Goal: Navigation & Orientation: Understand site structure

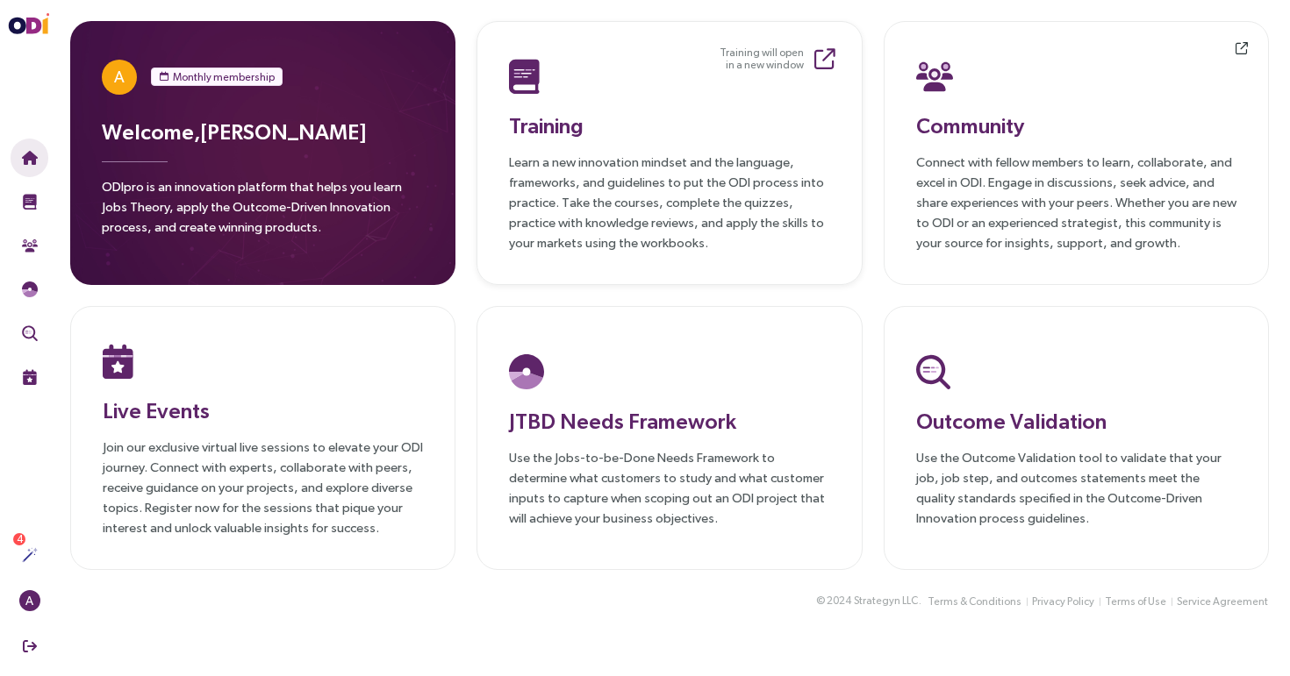
click at [696, 110] on h3 "Training" at bounding box center [669, 126] width 320 height 32
click at [1004, 139] on h3 "Community" at bounding box center [1076, 126] width 320 height 32
click at [957, 428] on h3 "Outcome Validation" at bounding box center [1076, 421] width 320 height 32
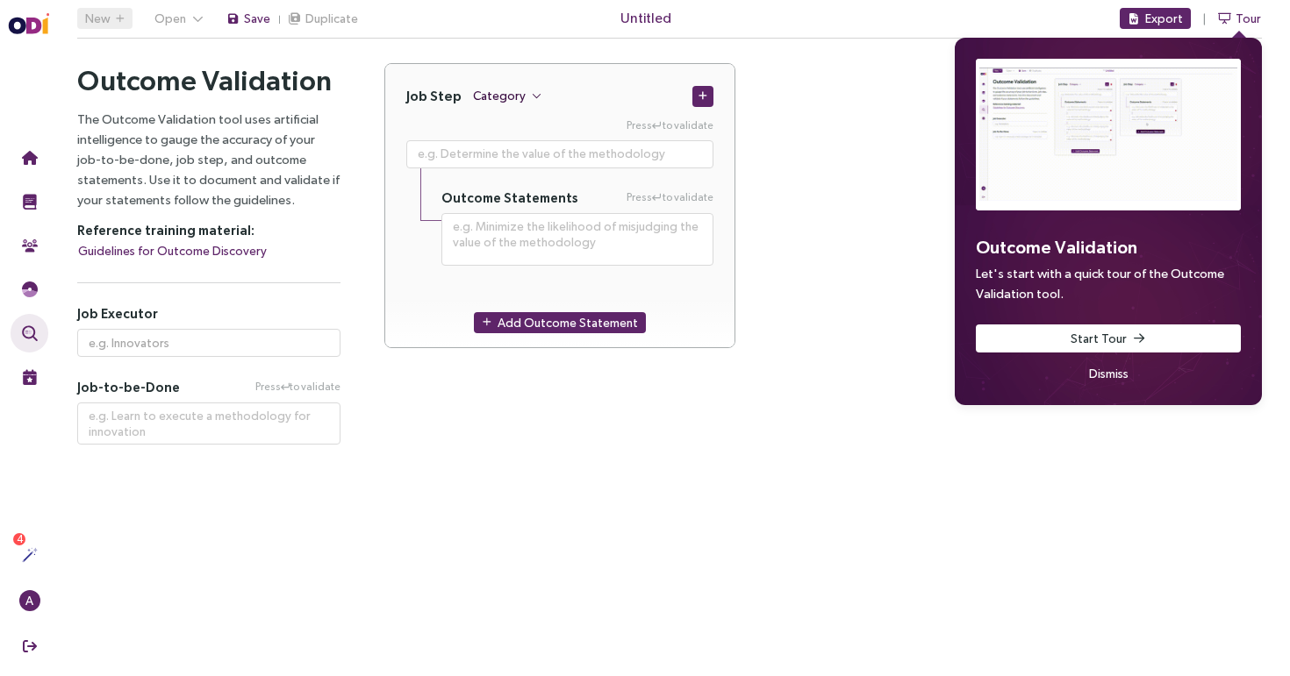
click at [532, 100] on icon "button" at bounding box center [537, 96] width 10 height 10
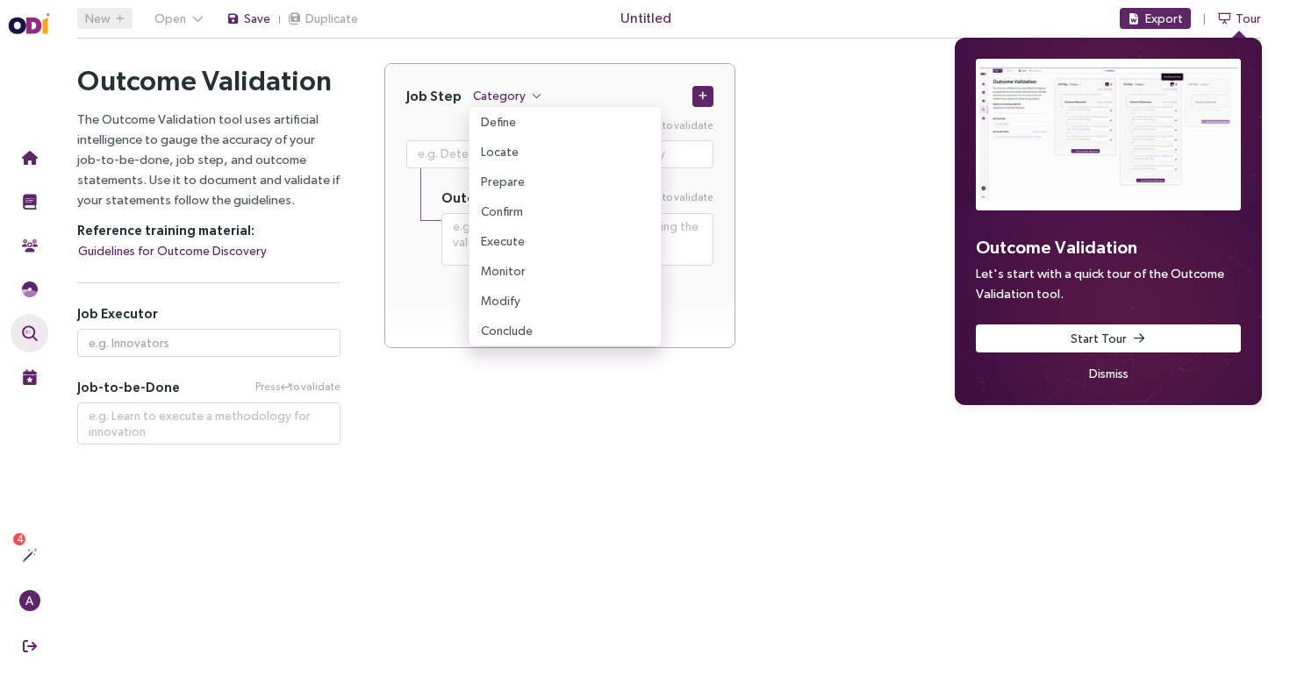
click at [558, 78] on div "Job Step Category" at bounding box center [559, 85] width 349 height 43
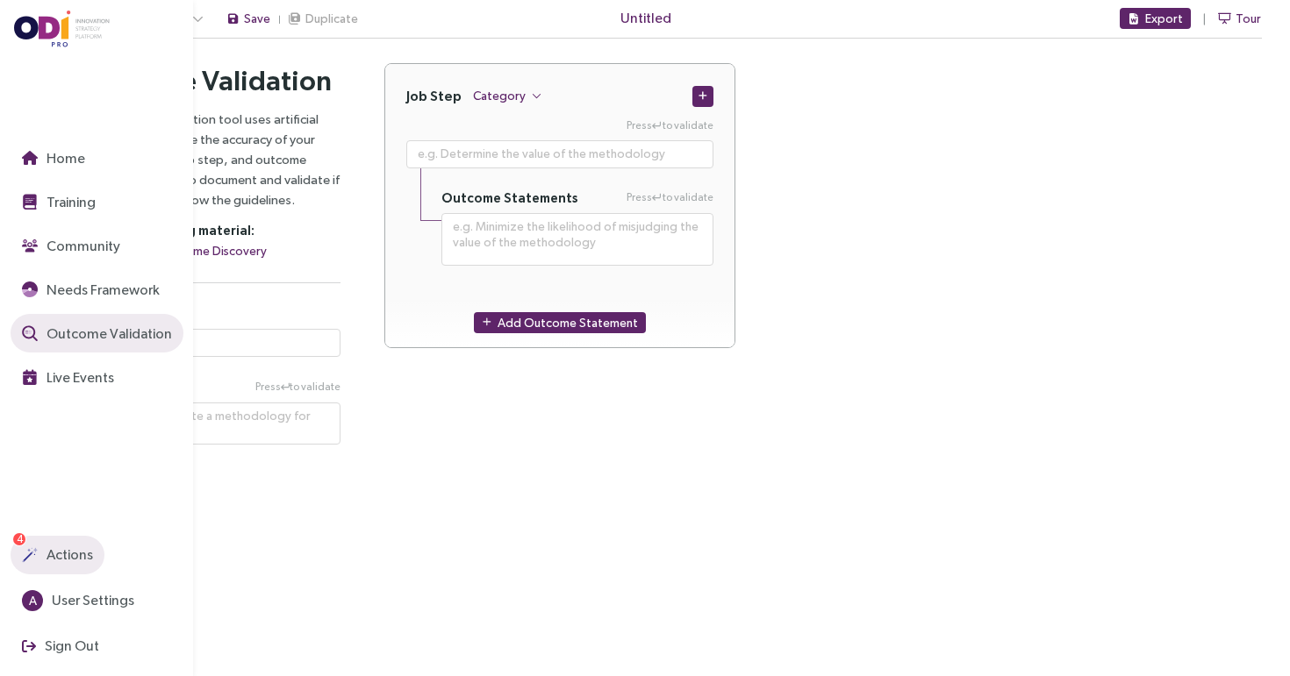
click at [56, 549] on span "Actions" at bounding box center [68, 555] width 50 height 22
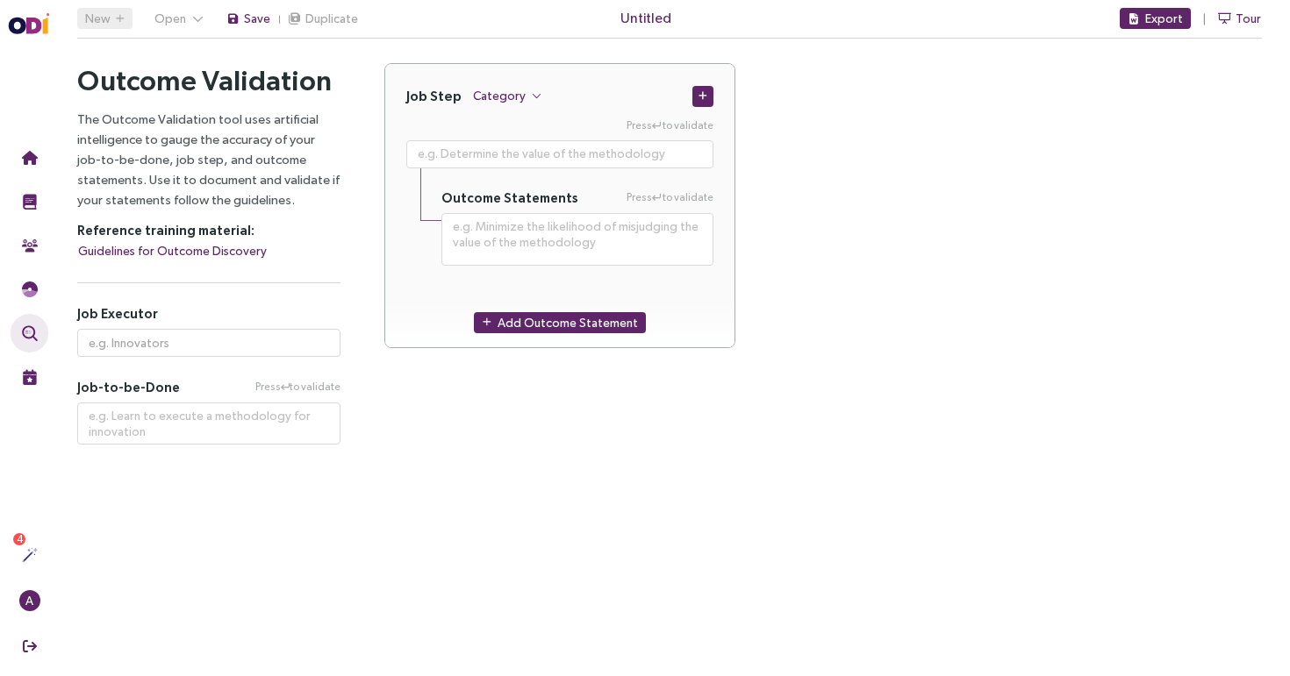
click at [389, 500] on main "New Open Save Duplicate Untitled Export Tour Outcome Validation Let's start wit…" at bounding box center [669, 338] width 1240 height 676
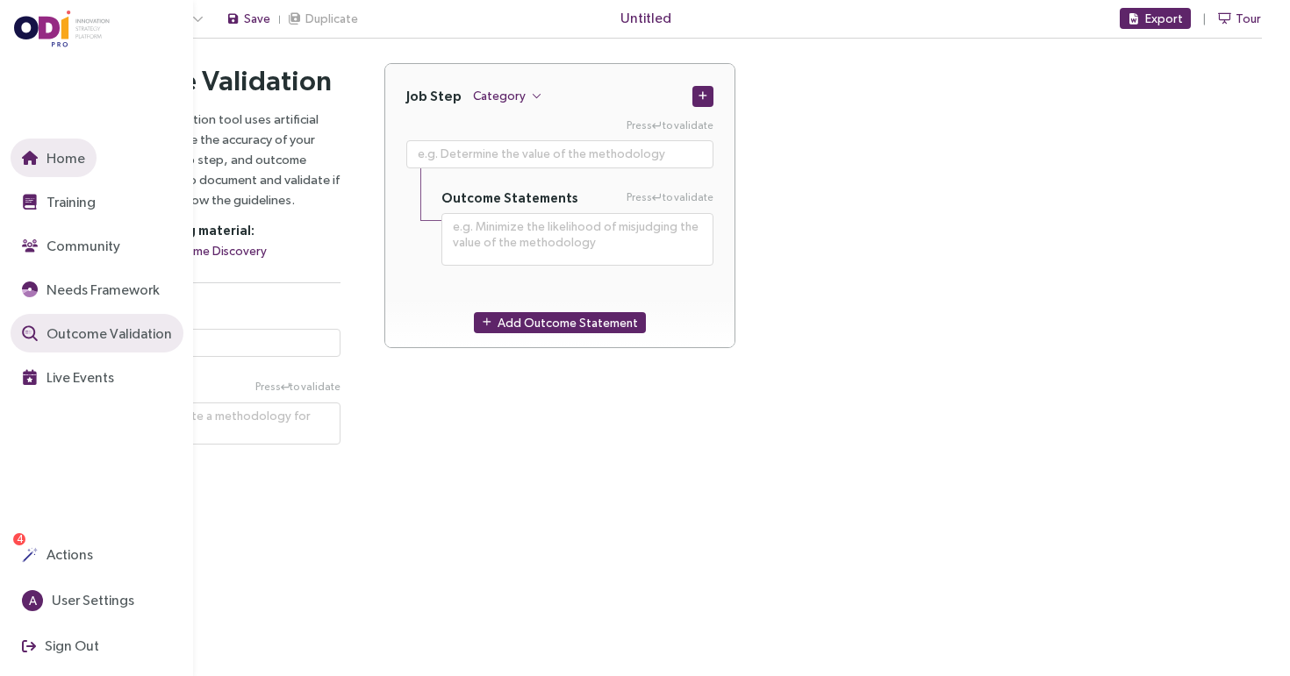
click at [33, 170] on button "Home" at bounding box center [54, 158] width 86 height 39
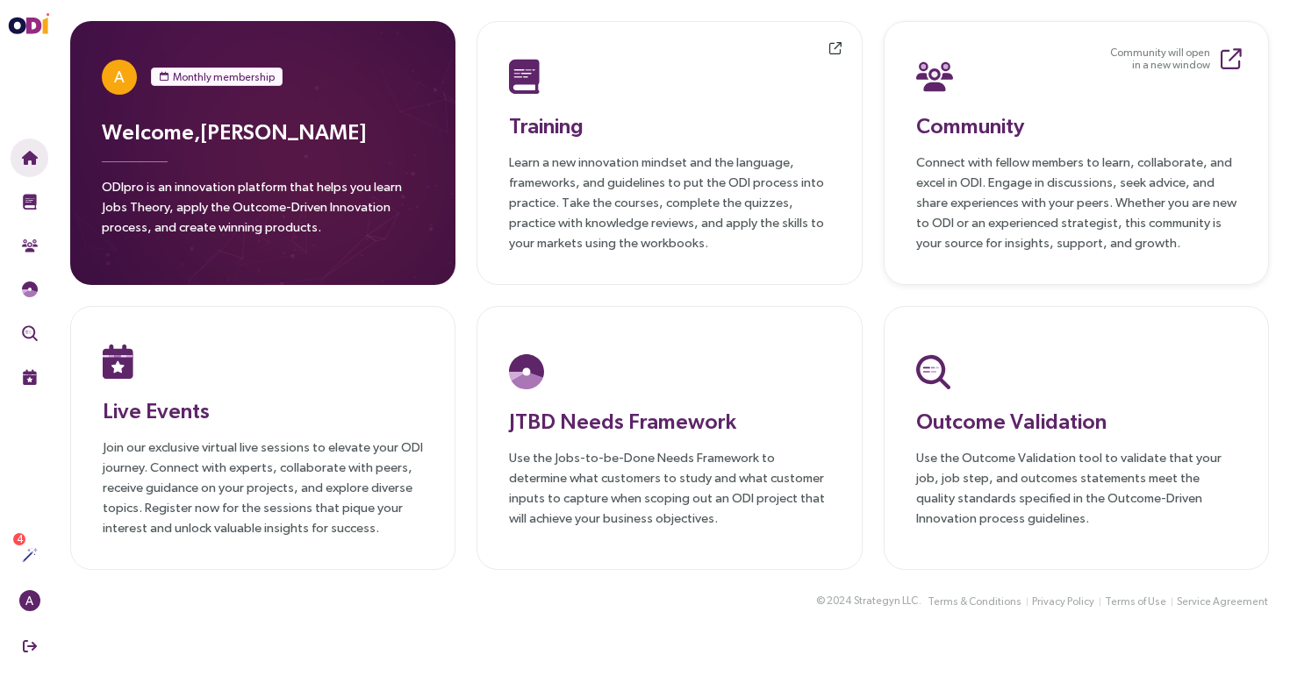
click at [990, 125] on h3 "Community" at bounding box center [1076, 126] width 320 height 32
